Goal: Navigation & Orientation: Find specific page/section

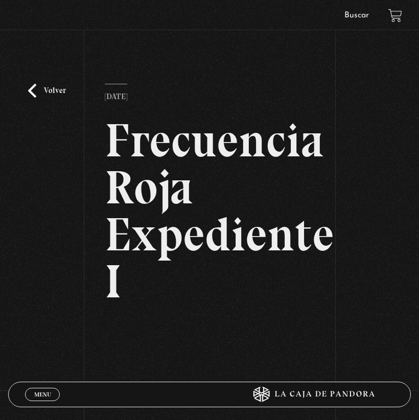
scroll to position [1, 0]
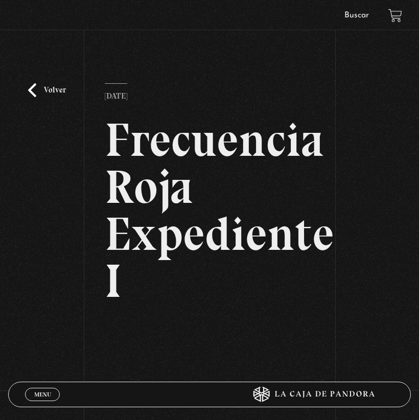
click at [49, 93] on link "Volver" at bounding box center [47, 90] width 38 height 14
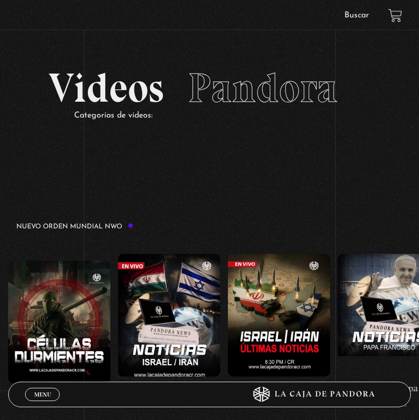
click at [40, 396] on span "Menu" at bounding box center [42, 395] width 17 height 6
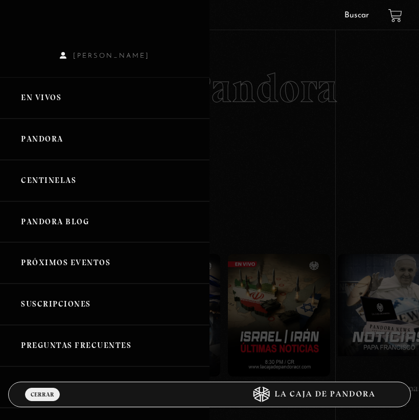
click at [57, 182] on link "Centinelas" at bounding box center [105, 180] width 210 height 41
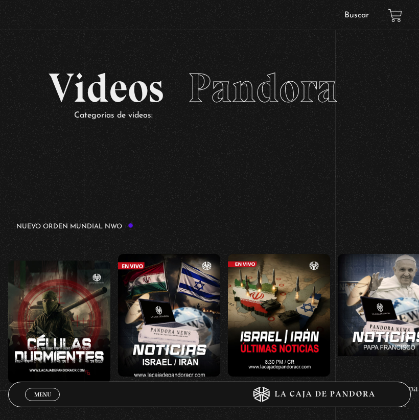
click at [51, 398] on link "Menu Cerrar" at bounding box center [42, 394] width 35 height 13
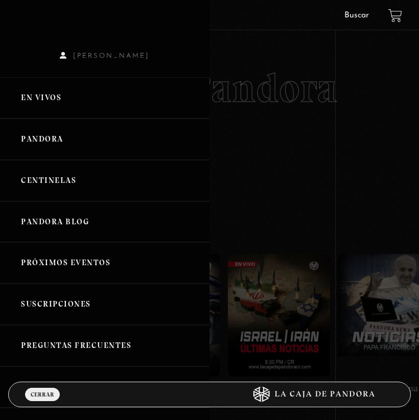
click at [62, 55] on span "[PERSON_NAME]" at bounding box center [105, 55] width 210 height 7
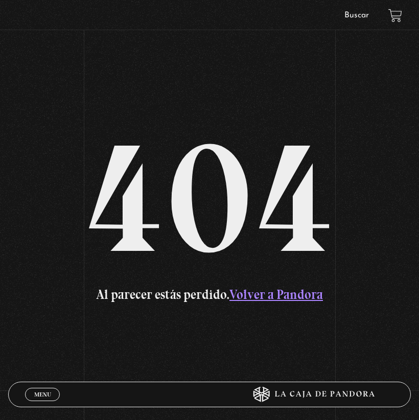
click at [50, 394] on span "Menu" at bounding box center [42, 395] width 17 height 6
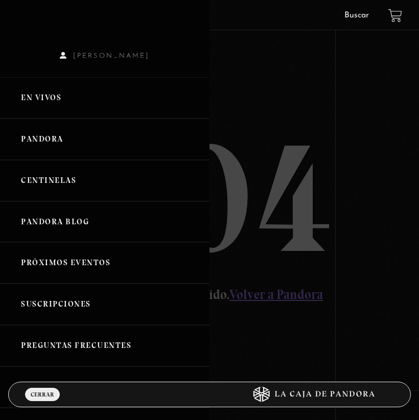
click at [56, 97] on link "En vivos" at bounding box center [105, 97] width 210 height 41
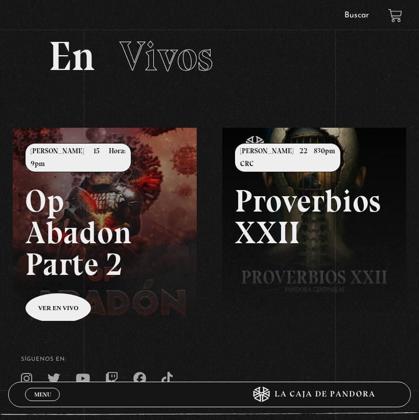
scroll to position [36, 0]
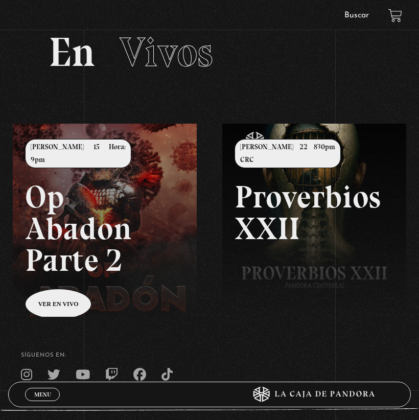
click at [47, 392] on span "Menu" at bounding box center [42, 395] width 17 height 6
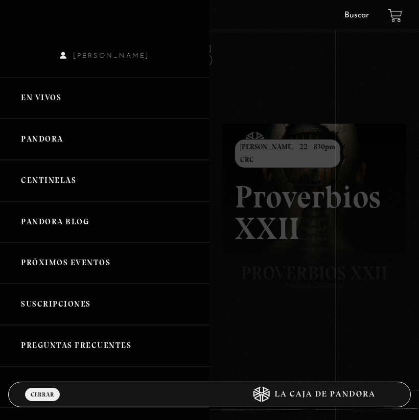
click at [57, 165] on link "Centinelas" at bounding box center [105, 180] width 210 height 41
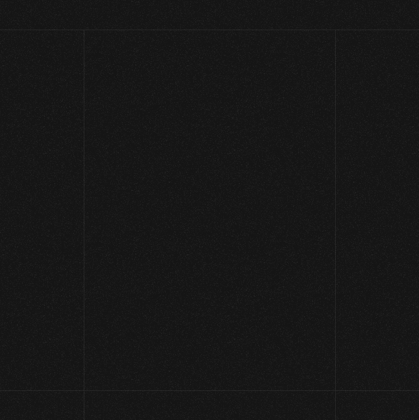
scroll to position [36, 0]
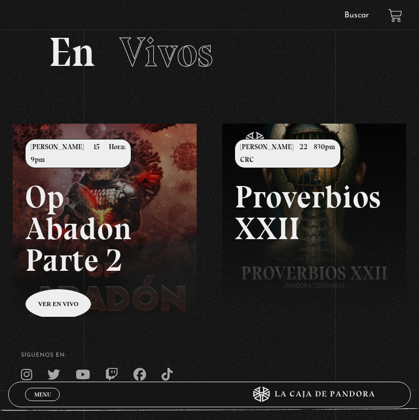
click at [41, 400] on span "Cerrar" at bounding box center [43, 403] width 24 height 7
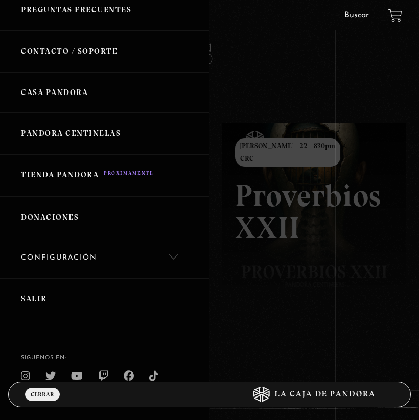
scroll to position [349, 0]
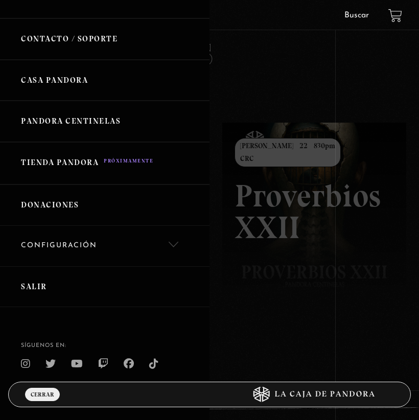
click at [51, 284] on link "Salir" at bounding box center [105, 286] width 210 height 41
